Goal: Information Seeking & Learning: Learn about a topic

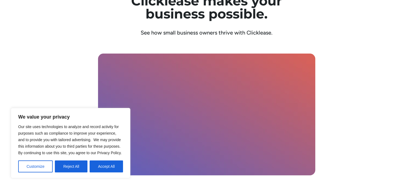
scroll to position [1537, 0]
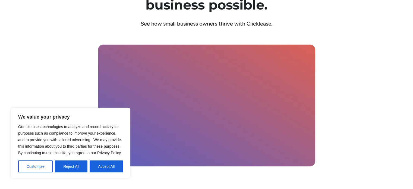
click at [57, 66] on div "Clicklease makes your business possible. See how small business owners thrive w…" at bounding box center [206, 102] width 347 height 288
click at [37, 165] on button "Customize" at bounding box center [35, 166] width 34 height 12
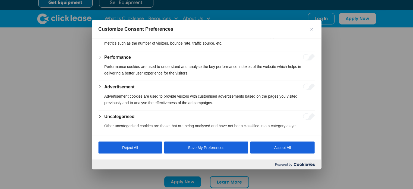
scroll to position [1564, 0]
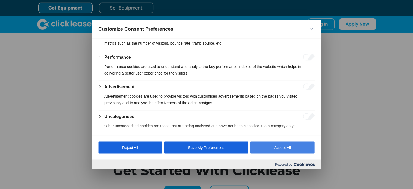
click at [283, 147] on button "Accept All" at bounding box center [282, 147] width 64 height 12
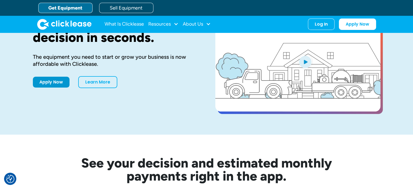
scroll to position [0, 0]
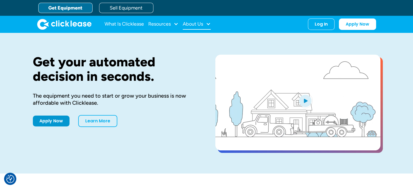
click at [196, 24] on div "About Us" at bounding box center [193, 24] width 20 height 0
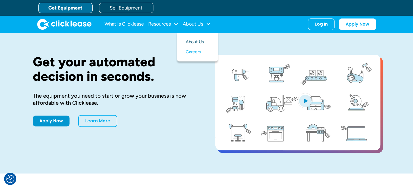
click at [193, 42] on link "About Us" at bounding box center [197, 42] width 23 height 10
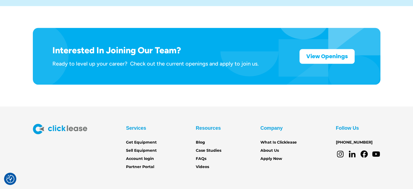
scroll to position [902, 0]
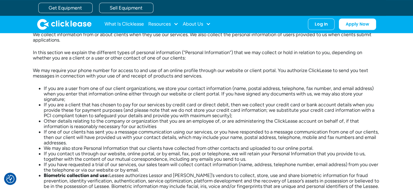
scroll to position [190, 0]
